Goal: Task Accomplishment & Management: Use online tool/utility

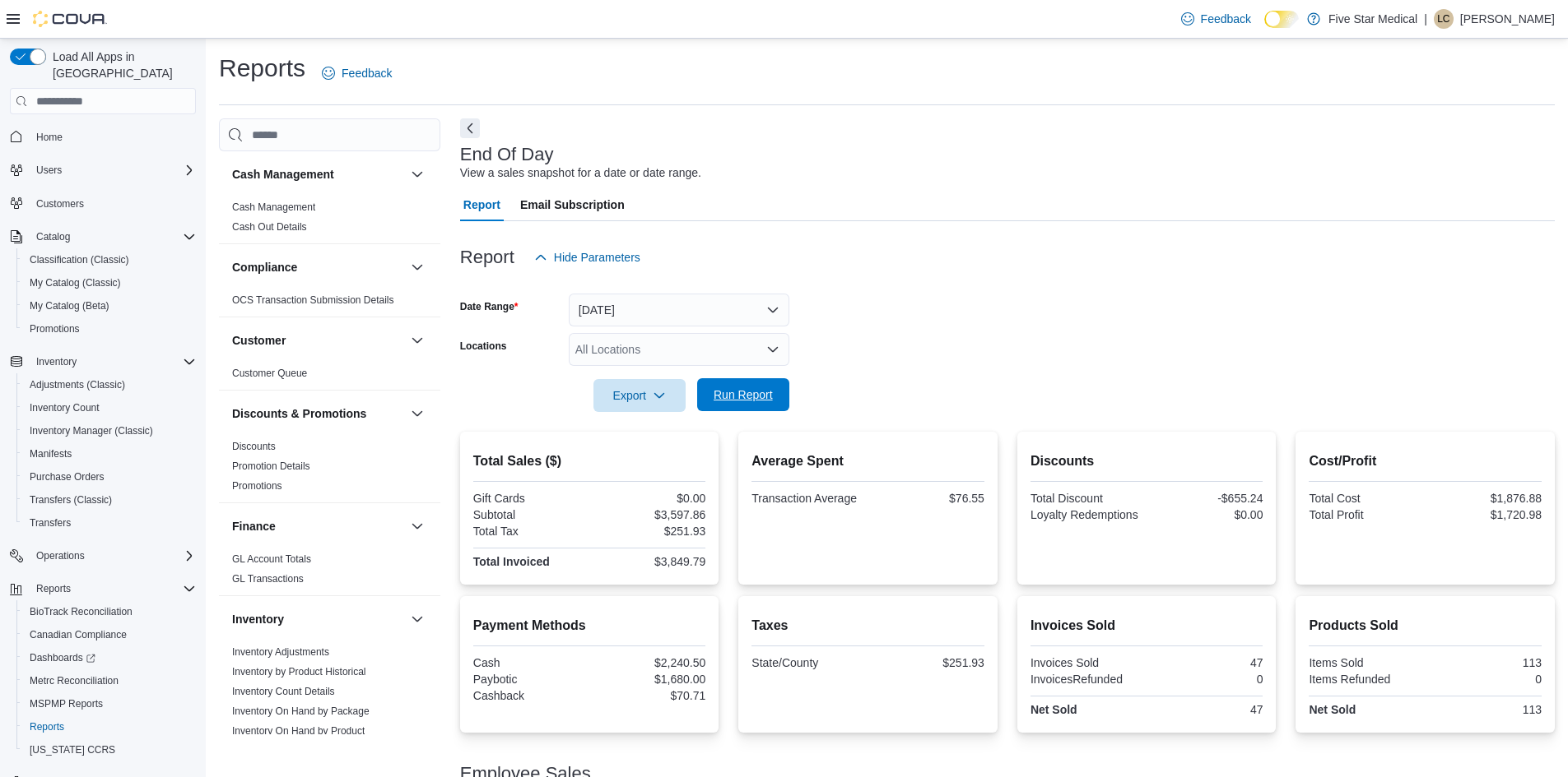
click at [725, 385] on span "Run Report" at bounding box center [744, 394] width 73 height 33
click at [732, 315] on button "[DATE]" at bounding box center [679, 309] width 221 height 33
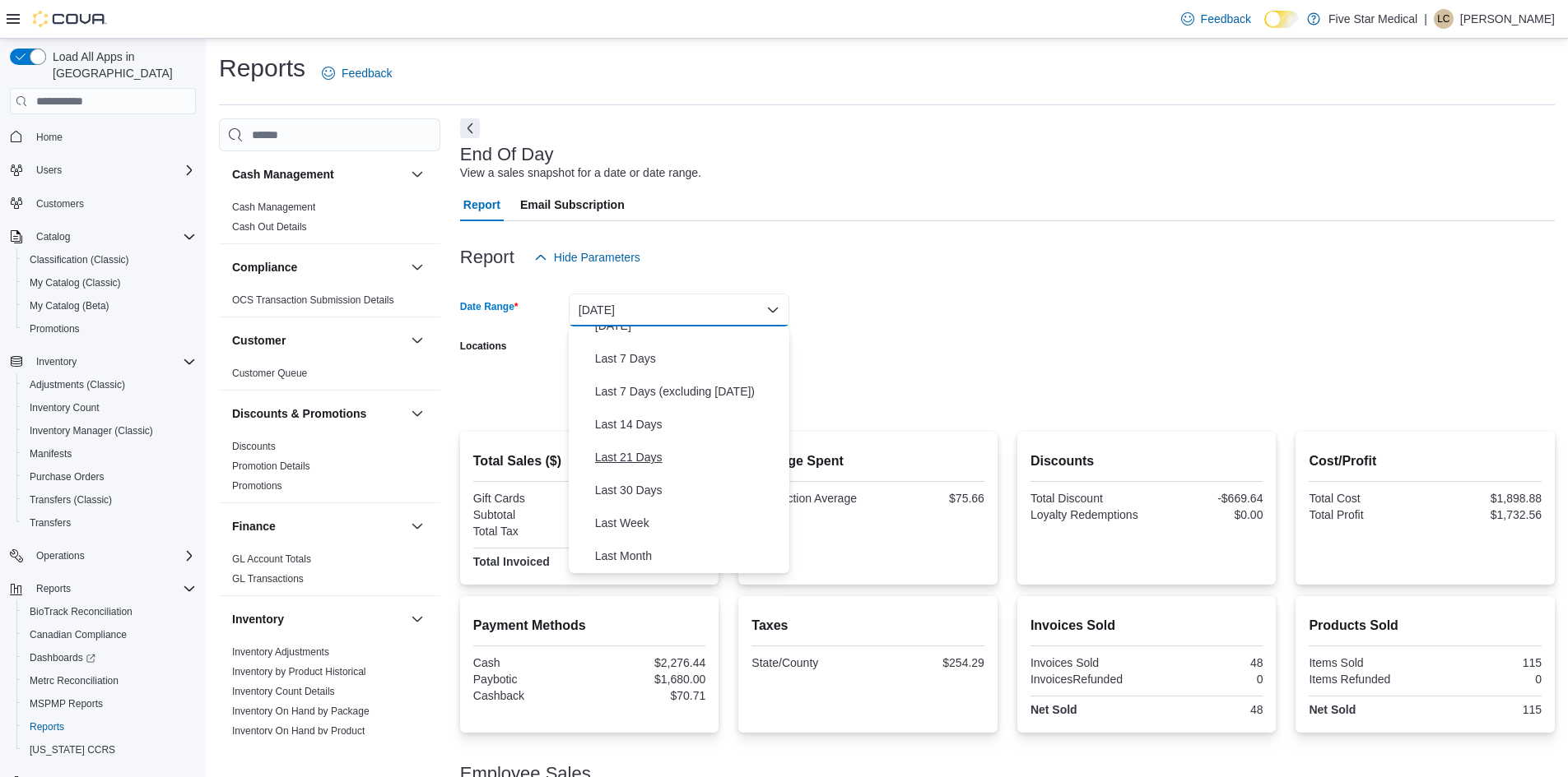
scroll to position [247, 0]
click at [644, 468] on span "Week To Date" at bounding box center [689, 458] width 188 height 19
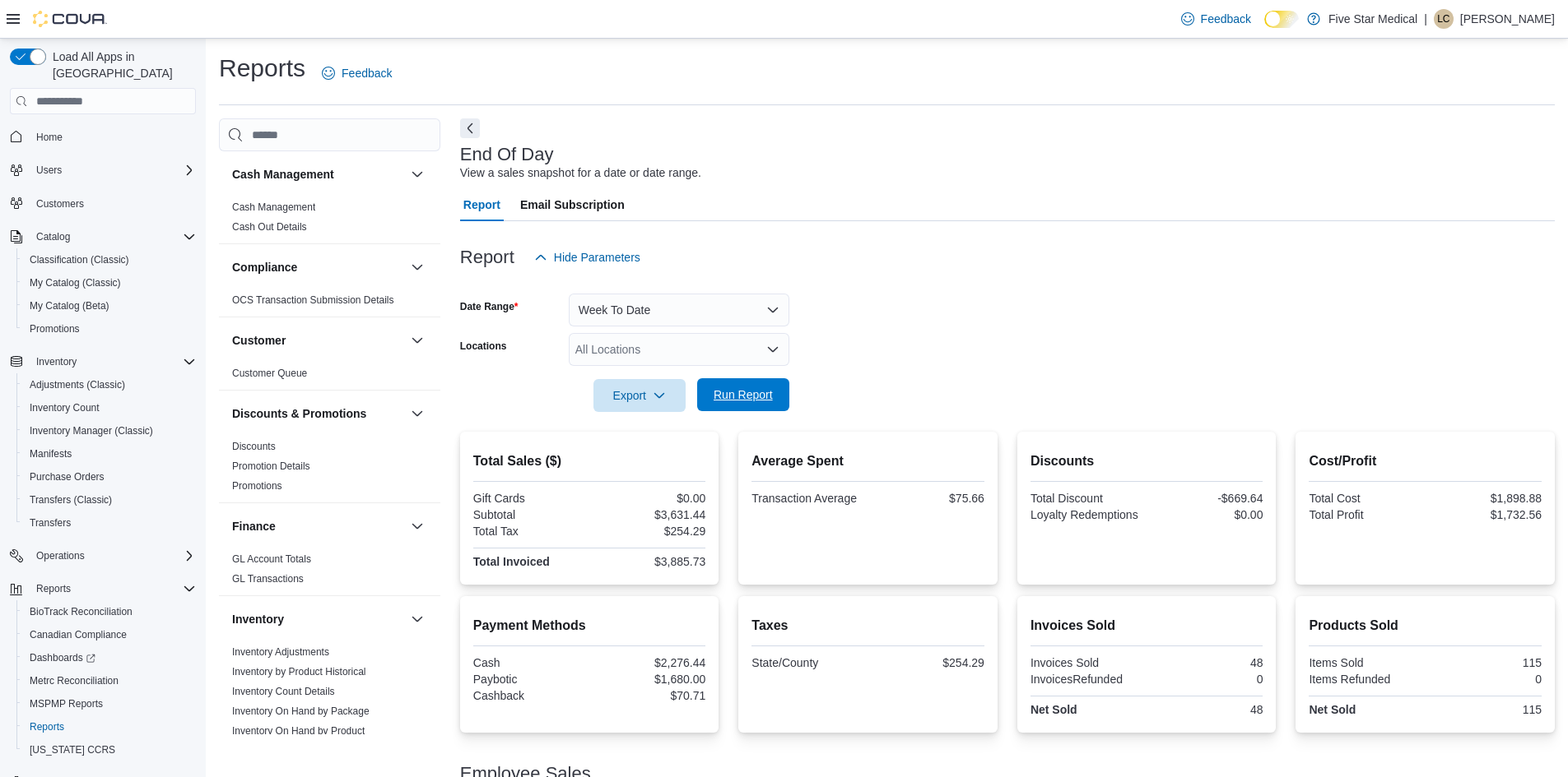
click at [730, 393] on span "Run Report" at bounding box center [743, 394] width 59 height 17
click at [684, 313] on button "Week To Date" at bounding box center [679, 309] width 221 height 33
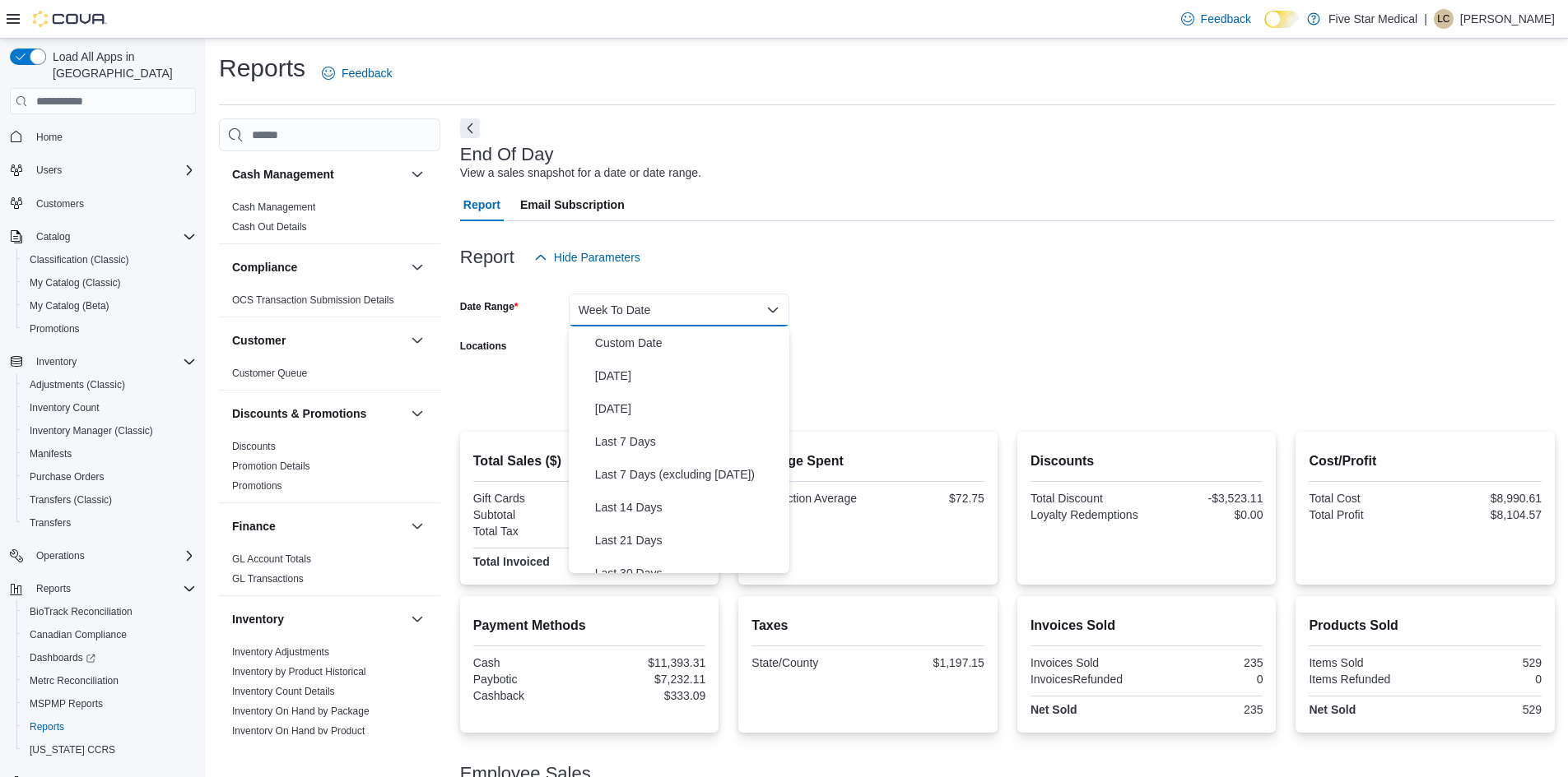
scroll to position [247, 0]
click at [882, 370] on div at bounding box center [1007, 372] width 1095 height 13
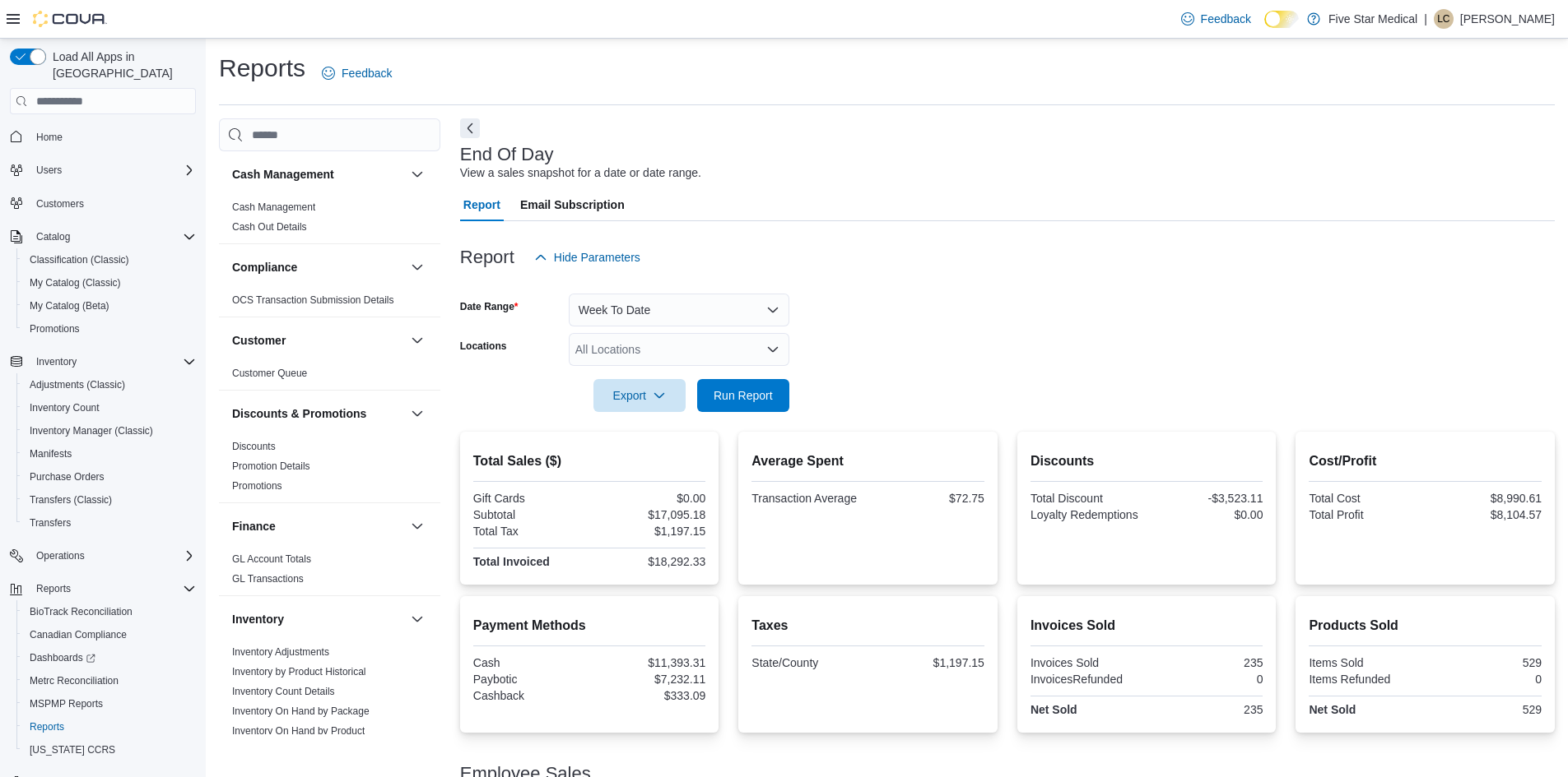
click at [700, 328] on form "Date Range Week To Date Locations All Locations Export Run Report" at bounding box center [1007, 343] width 1095 height 138
click at [701, 305] on button "Week To Date" at bounding box center [679, 309] width 221 height 33
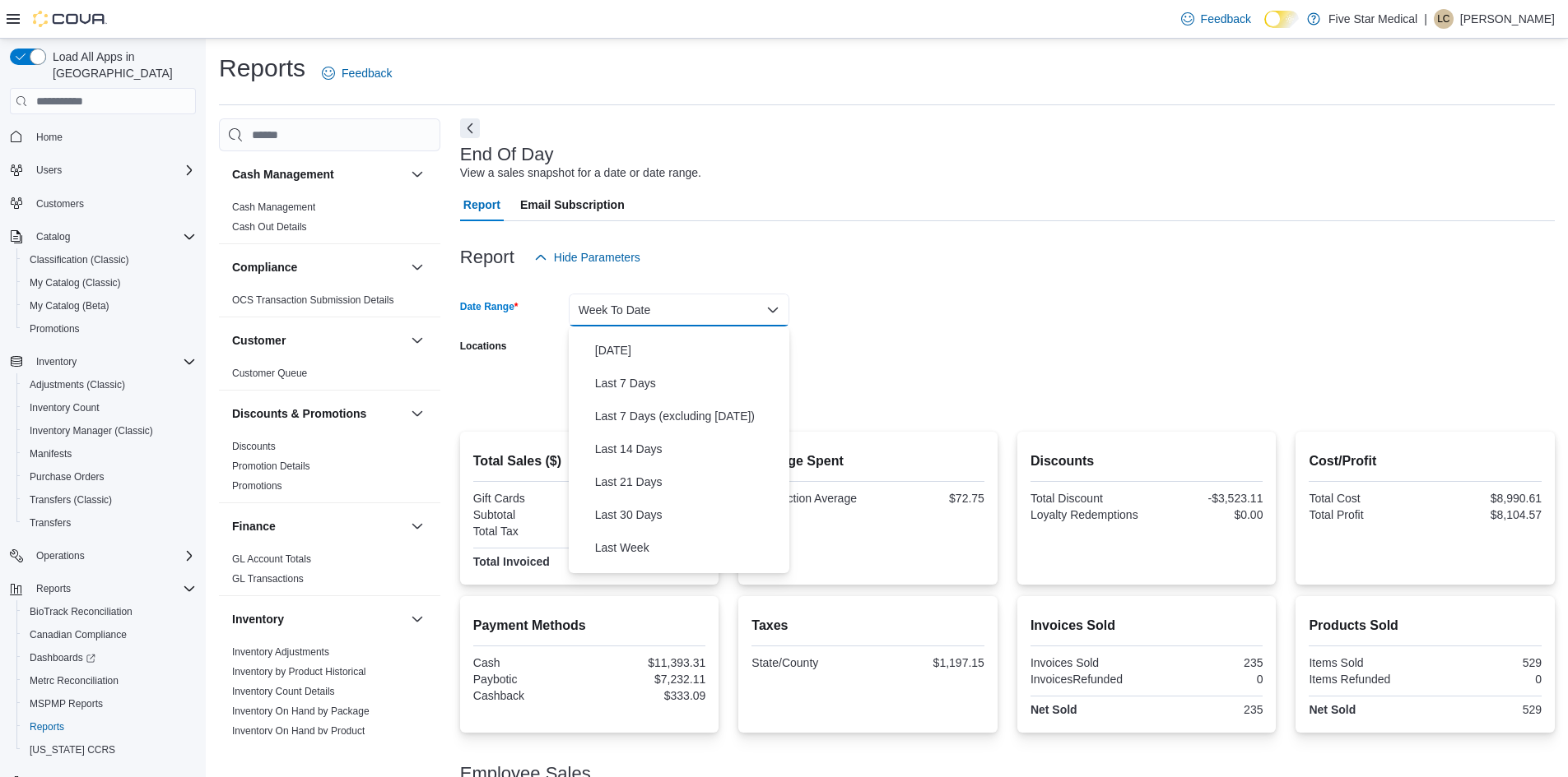
scroll to position [0, 0]
click at [638, 377] on span "[DATE]" at bounding box center [689, 376] width 188 height 19
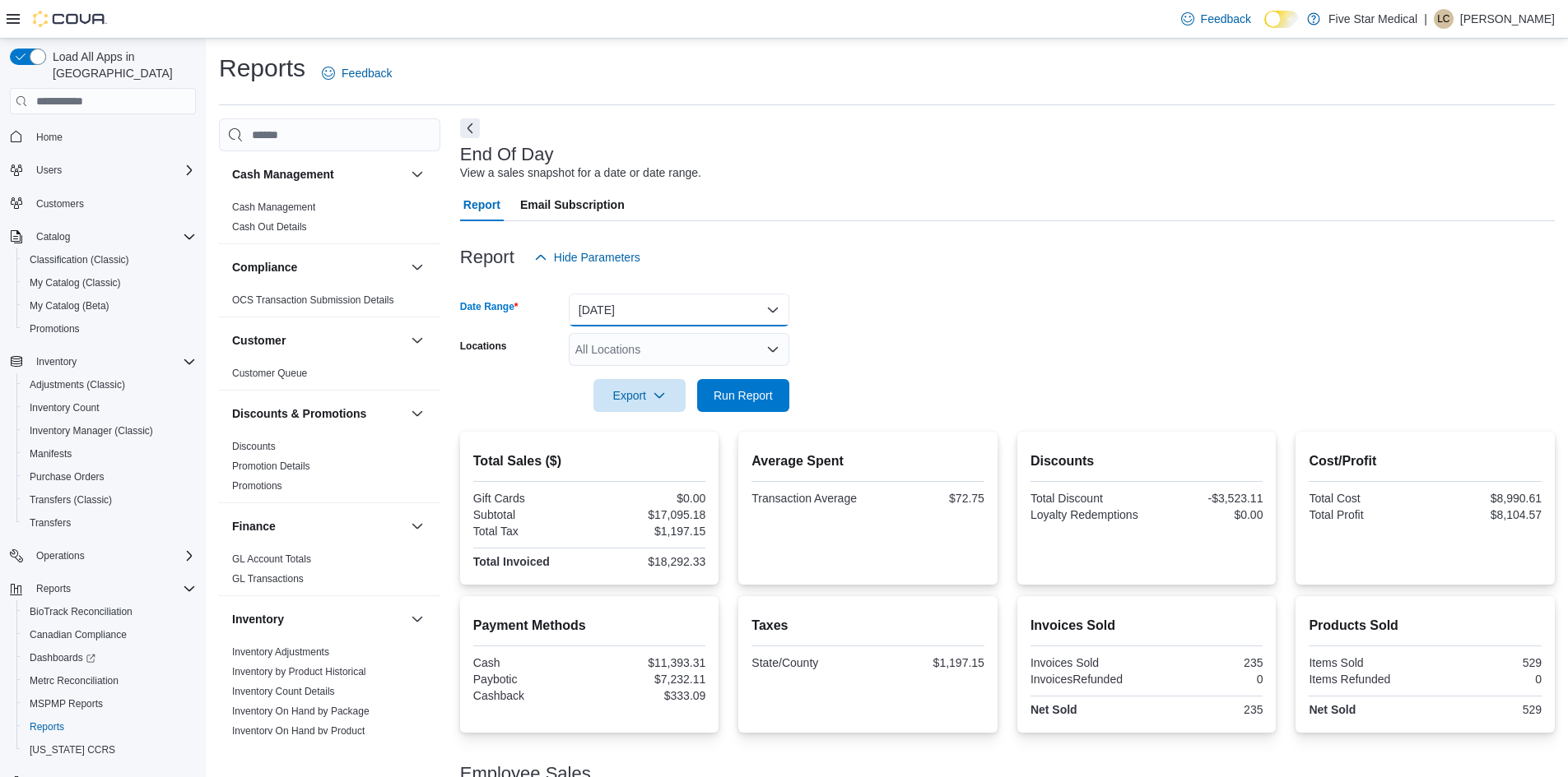
click at [625, 310] on button "[DATE]" at bounding box center [679, 309] width 221 height 33
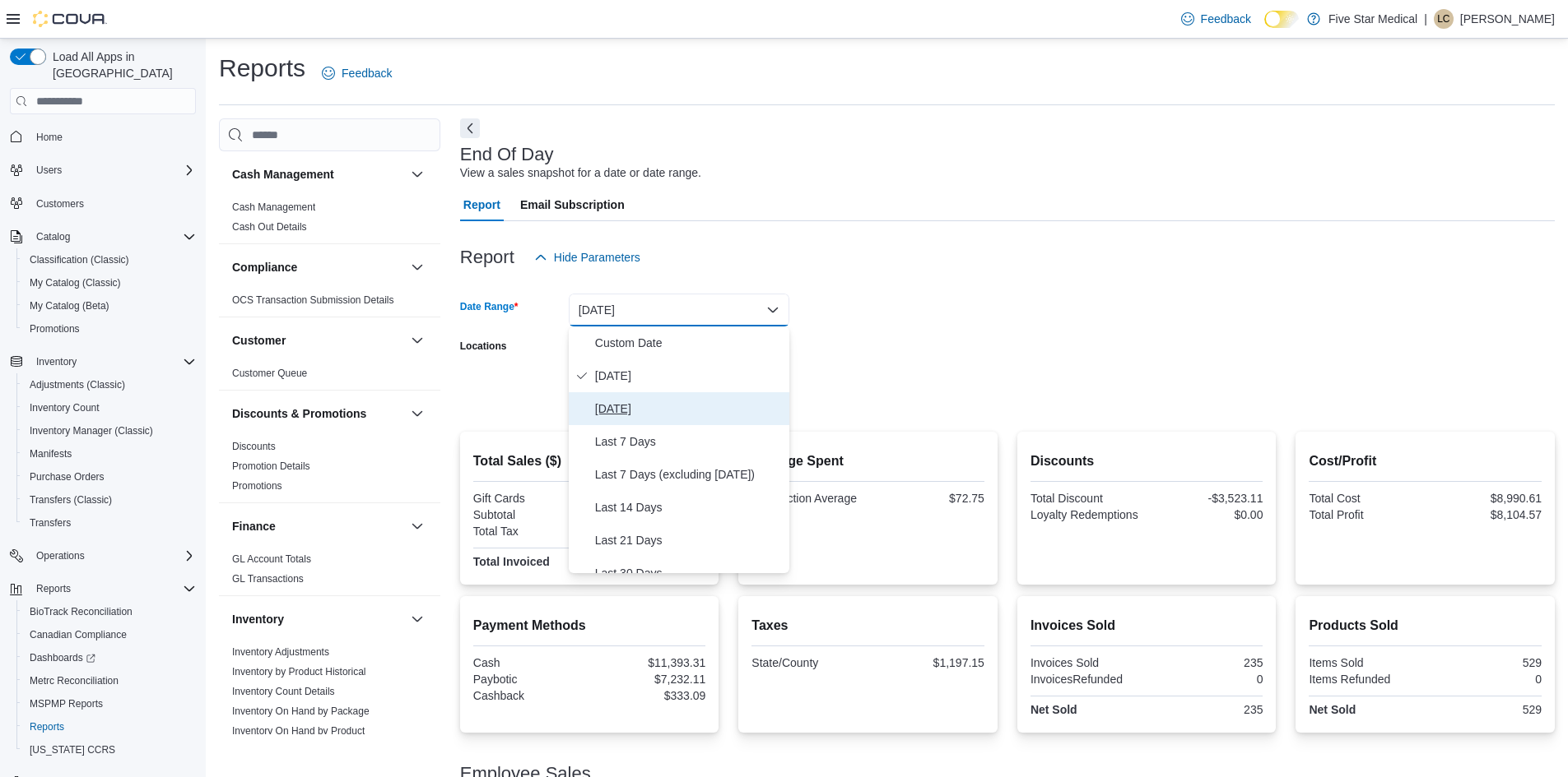
click at [630, 419] on span "[DATE]" at bounding box center [689, 408] width 188 height 19
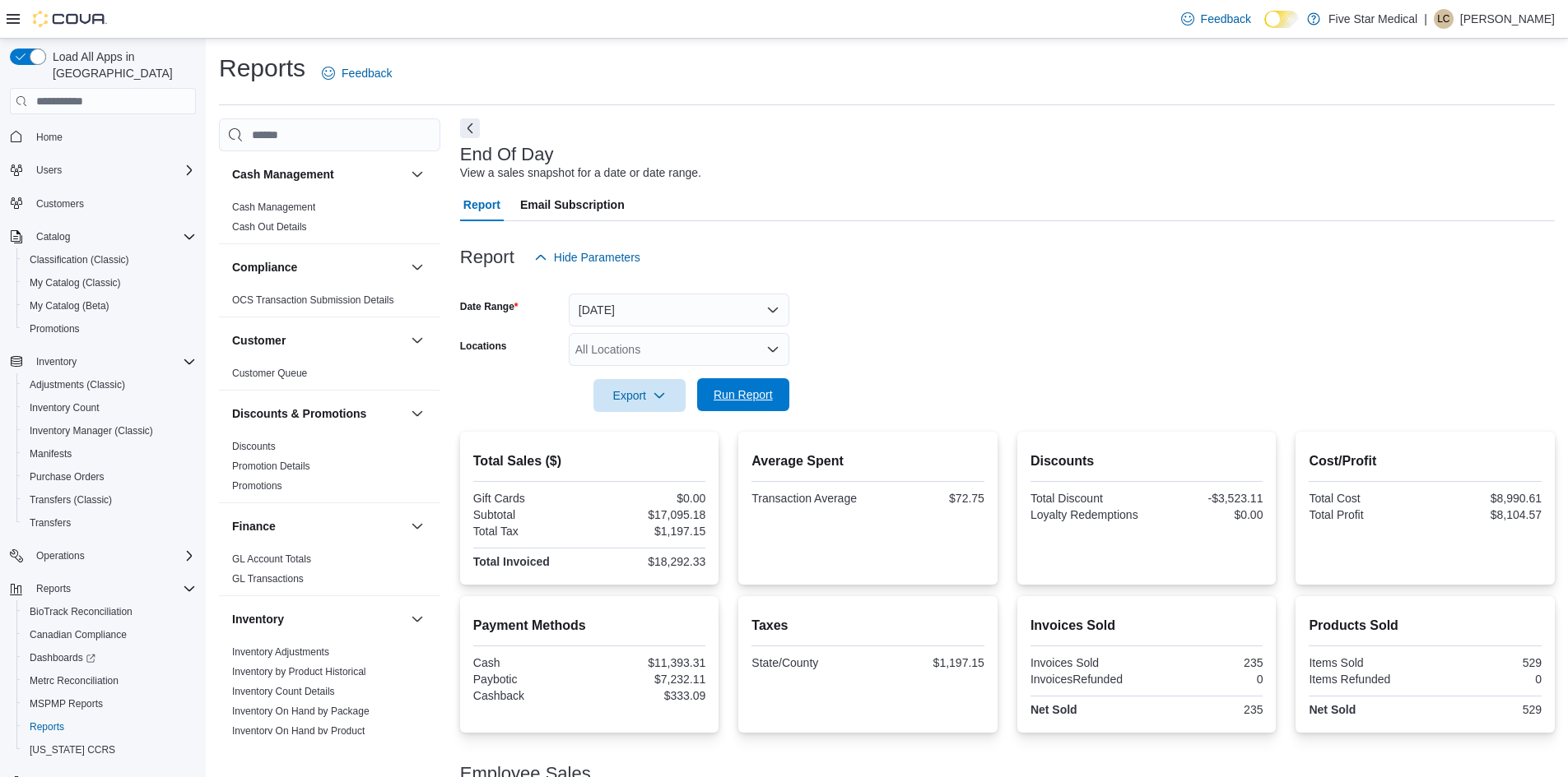
click at [756, 397] on span "Run Report" at bounding box center [743, 394] width 59 height 17
click at [690, 344] on div "All Locations" at bounding box center [679, 349] width 221 height 33
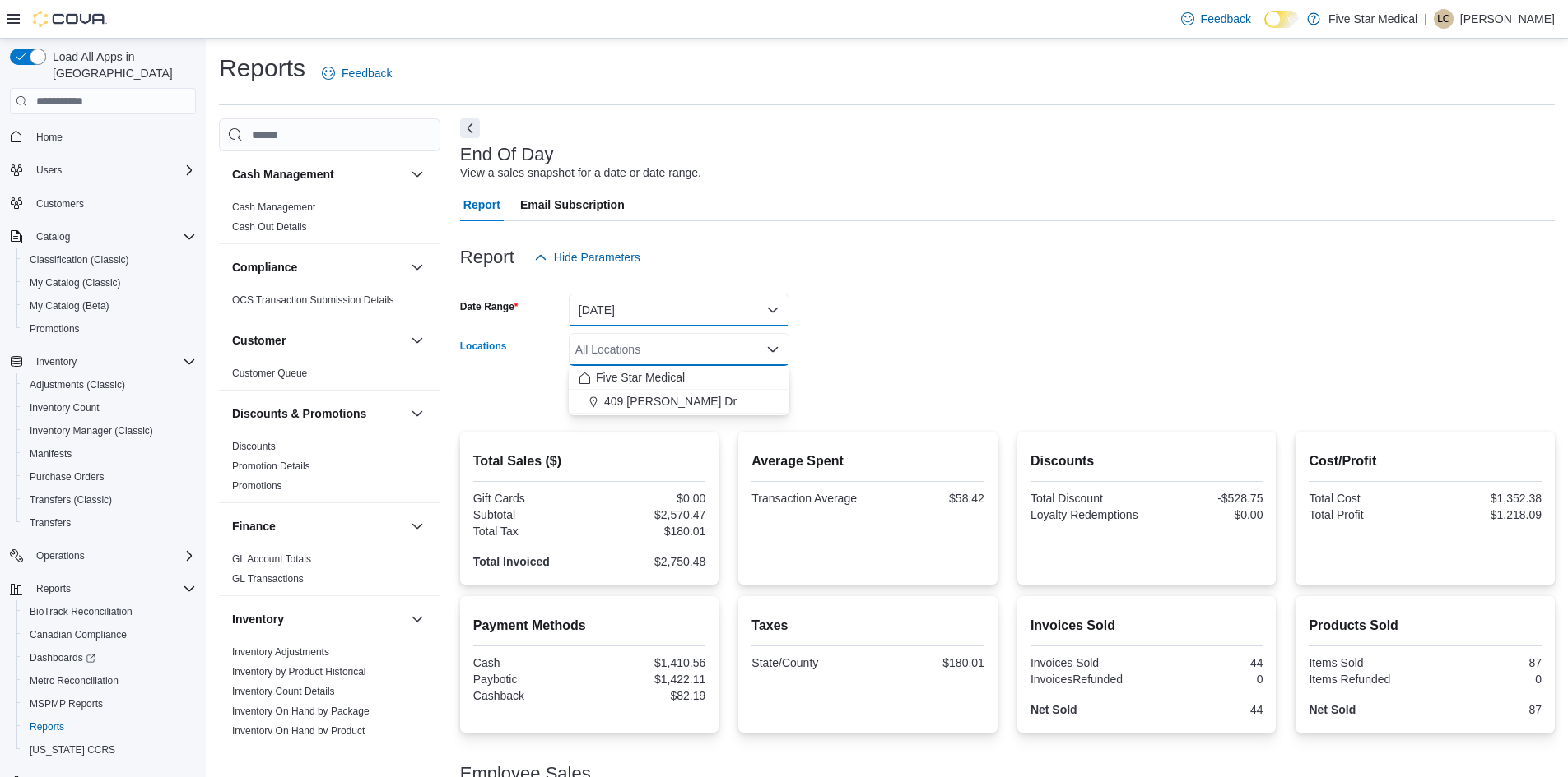
click at [677, 316] on button "[DATE]" at bounding box center [679, 309] width 221 height 33
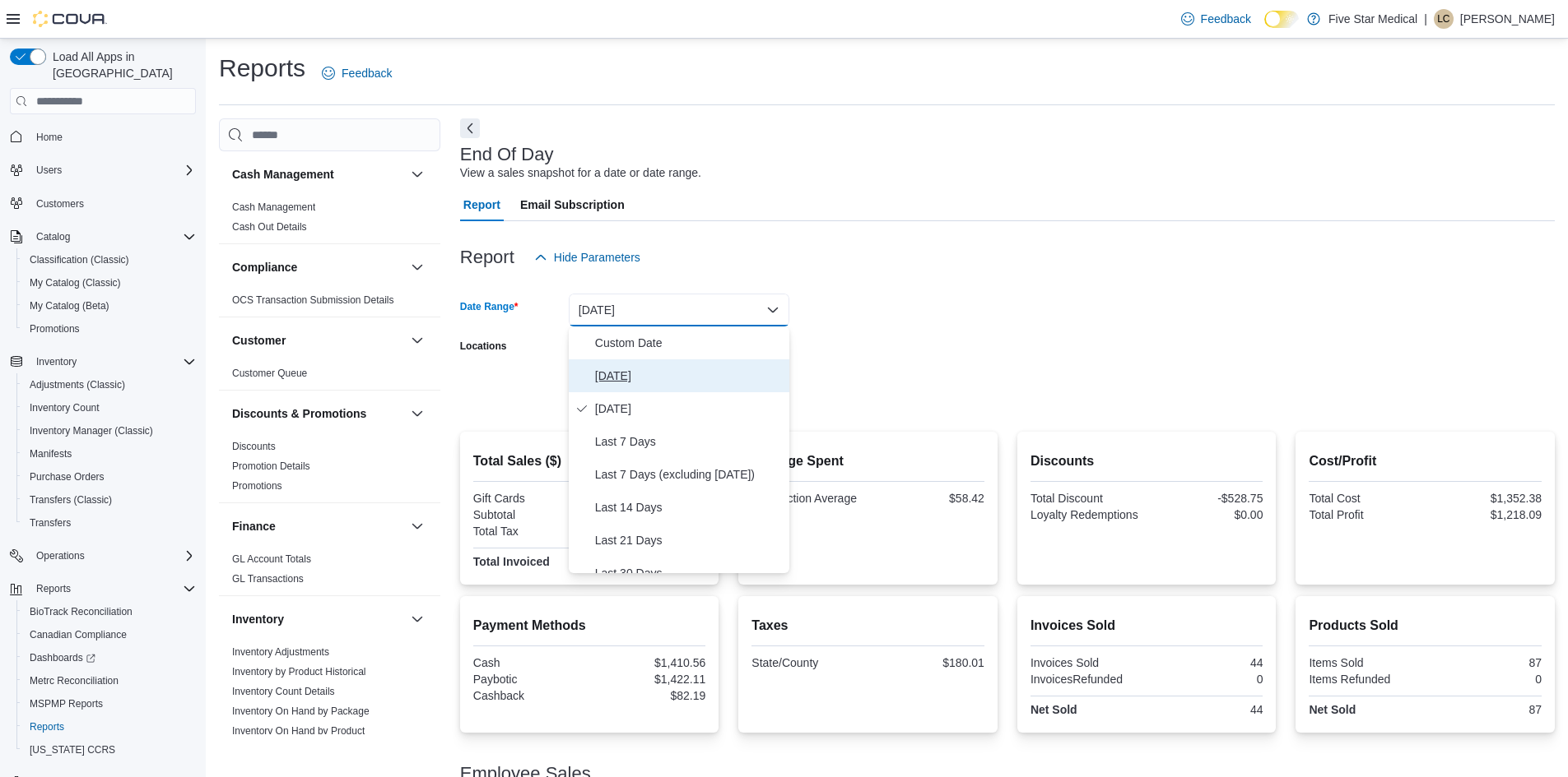
click at [626, 377] on span "[DATE]" at bounding box center [689, 376] width 188 height 19
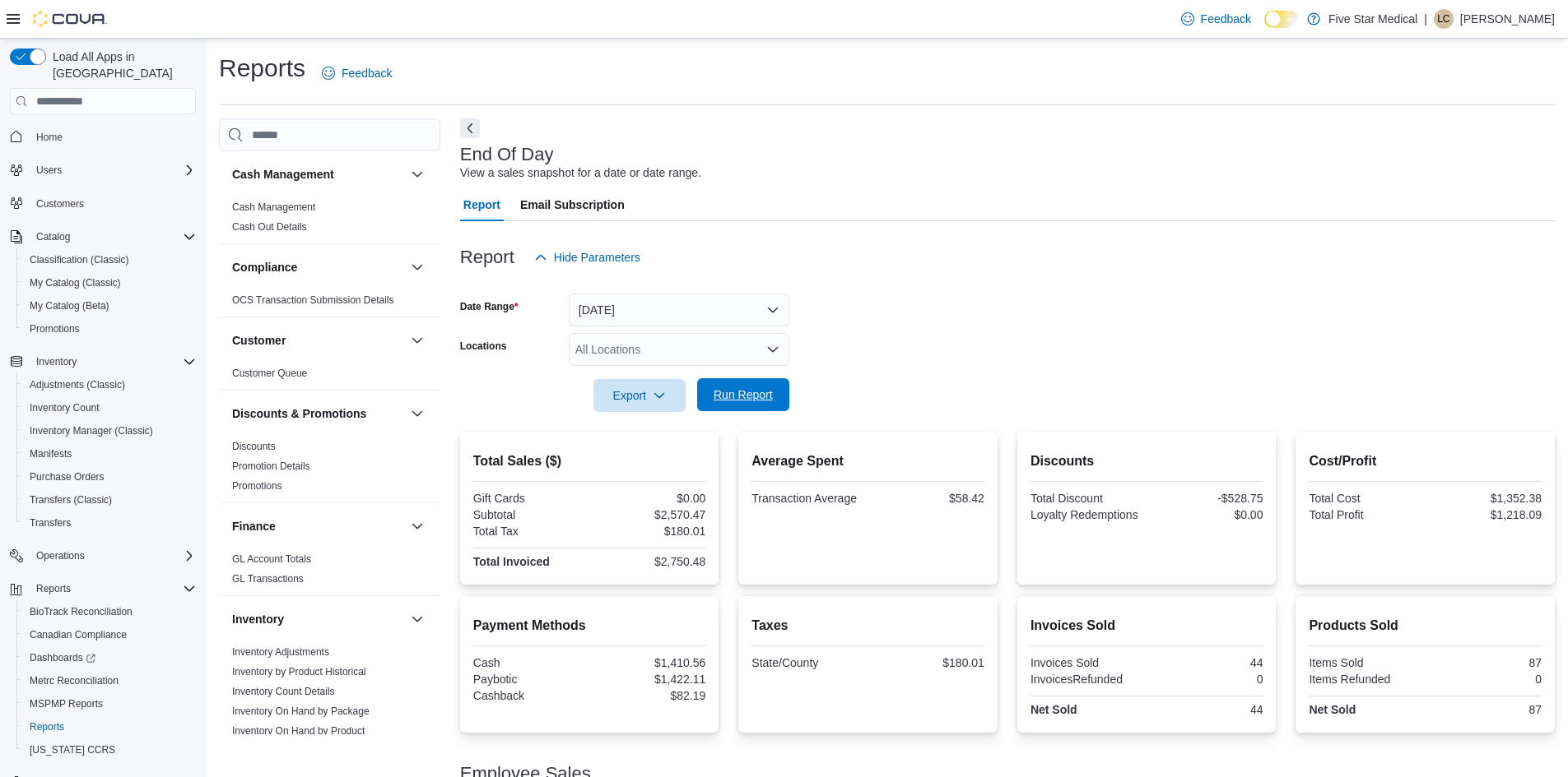
click at [714, 394] on span "Run Report" at bounding box center [743, 394] width 59 height 17
click at [650, 317] on button "[DATE]" at bounding box center [679, 309] width 221 height 33
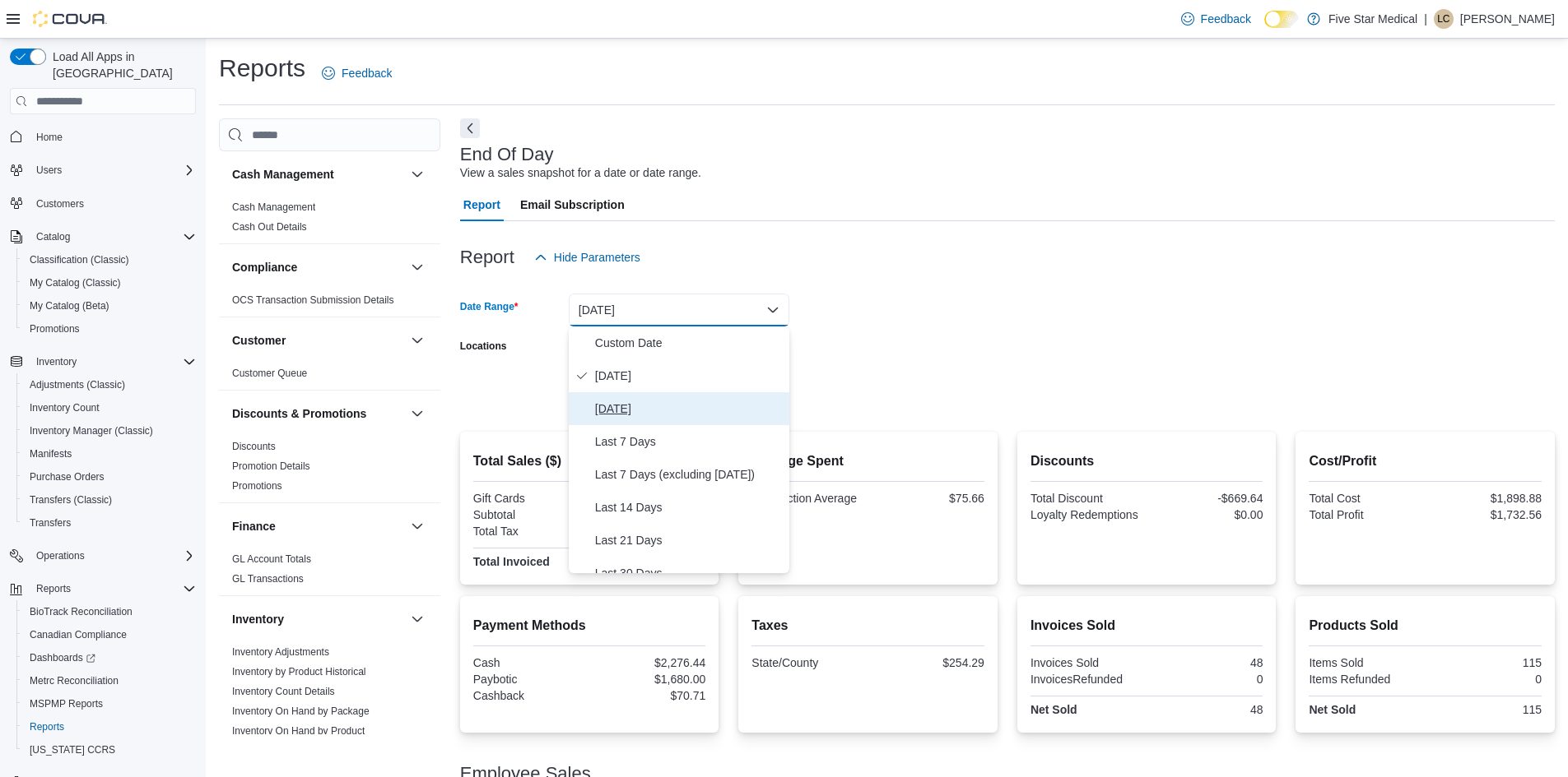
click at [630, 413] on span "[DATE]" at bounding box center [689, 408] width 188 height 19
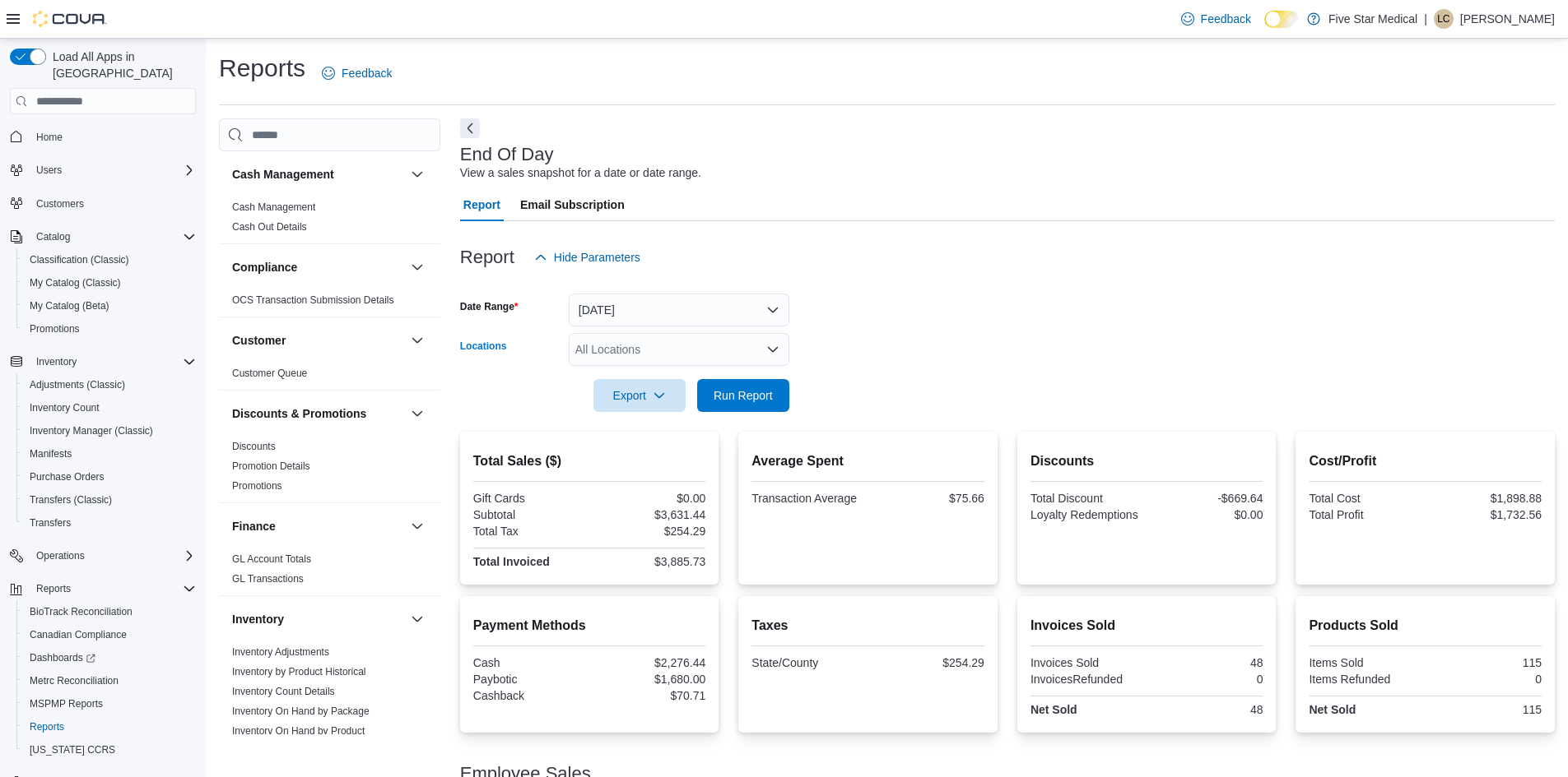
click at [755, 347] on div "All Locations" at bounding box center [679, 349] width 221 height 33
click at [984, 403] on form "Date Range [DATE] Locations All Locations Export Run Report" at bounding box center [1007, 343] width 1095 height 138
click at [779, 303] on button "[DATE]" at bounding box center [679, 309] width 221 height 33
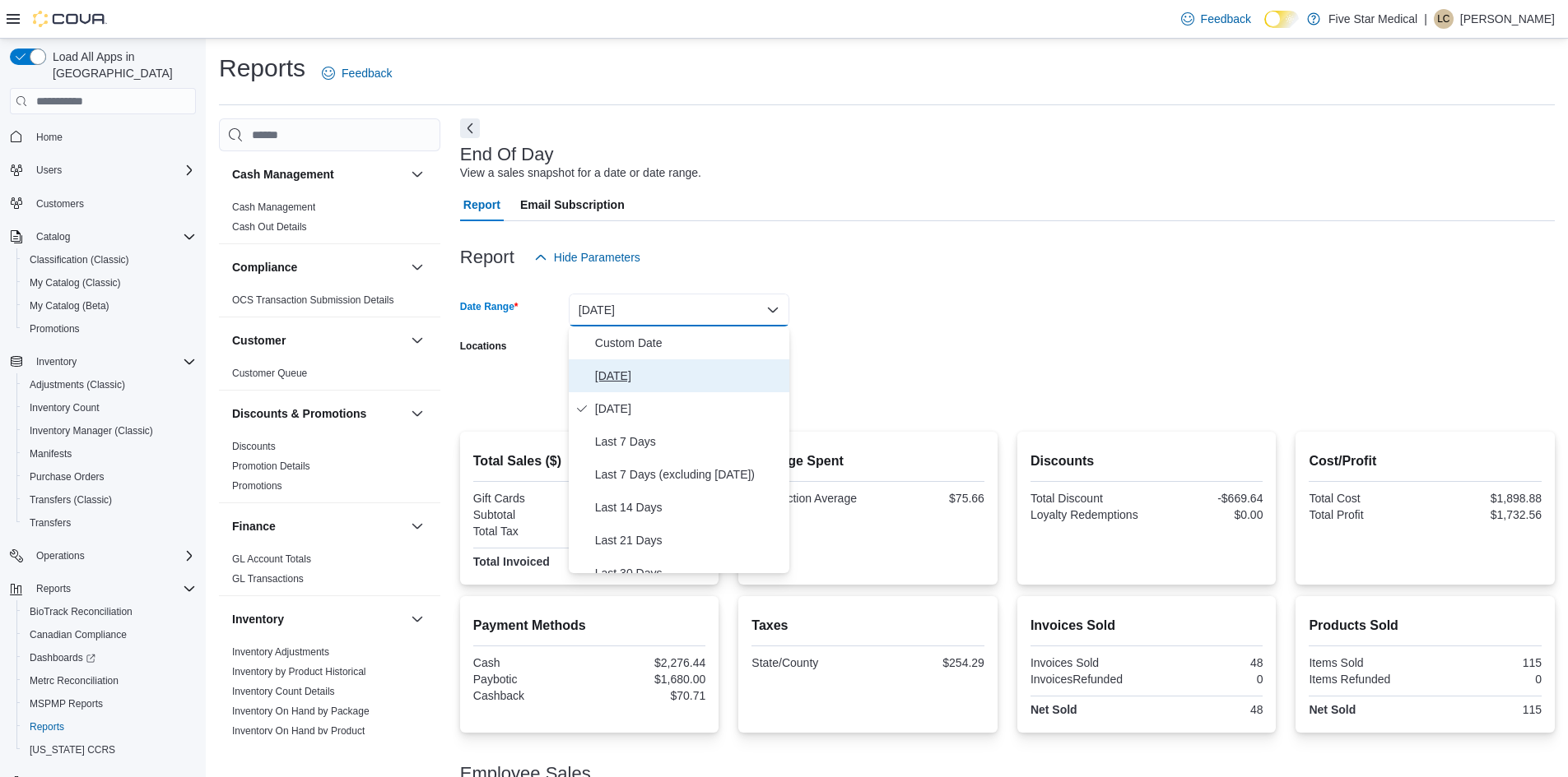
click at [635, 375] on span "[DATE]" at bounding box center [689, 376] width 188 height 19
